Goal: Task Accomplishment & Management: Manage account settings

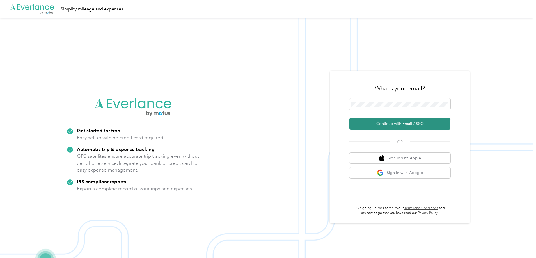
click at [406, 121] on button "Continue with Email / SSO" at bounding box center [400, 124] width 101 height 12
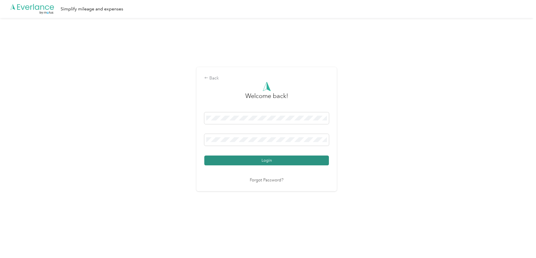
click at [263, 160] on button "Login" at bounding box center [266, 161] width 125 height 10
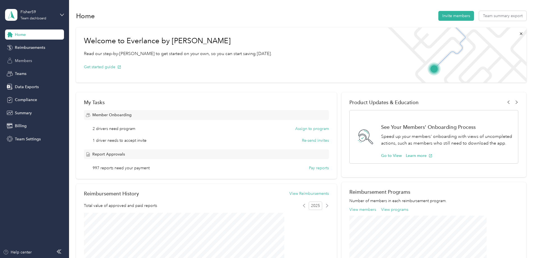
click at [24, 61] on span "Members" at bounding box center [23, 61] width 17 height 6
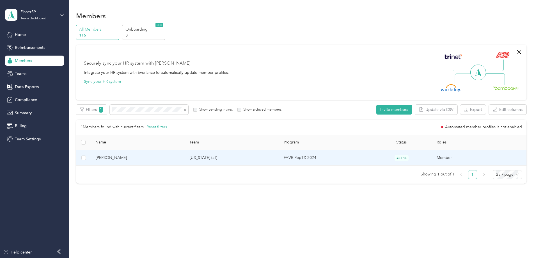
click at [168, 156] on span "[PERSON_NAME]" at bounding box center [138, 158] width 85 height 6
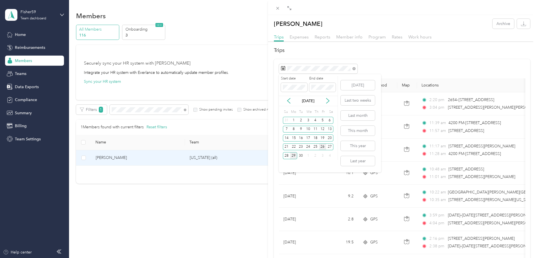
click at [324, 147] on div "26" at bounding box center [322, 147] width 7 height 7
click at [324, 146] on div "26" at bounding box center [322, 147] width 7 height 7
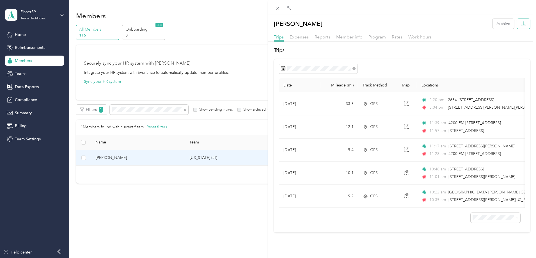
click at [521, 25] on icon "button" at bounding box center [523, 23] width 5 height 5
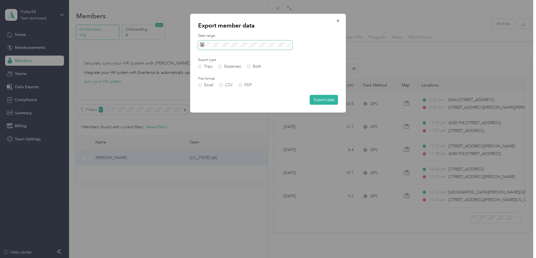
click at [267, 42] on span at bounding box center [245, 45] width 94 height 10
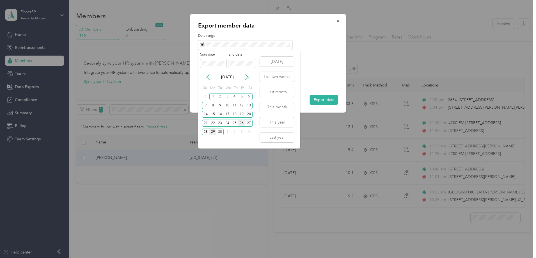
click at [242, 124] on div "26" at bounding box center [241, 123] width 7 height 7
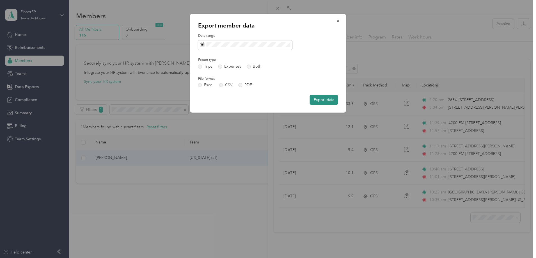
click at [324, 99] on button "Export data" at bounding box center [324, 100] width 28 height 10
